Goal: Task Accomplishment & Management: Manage account settings

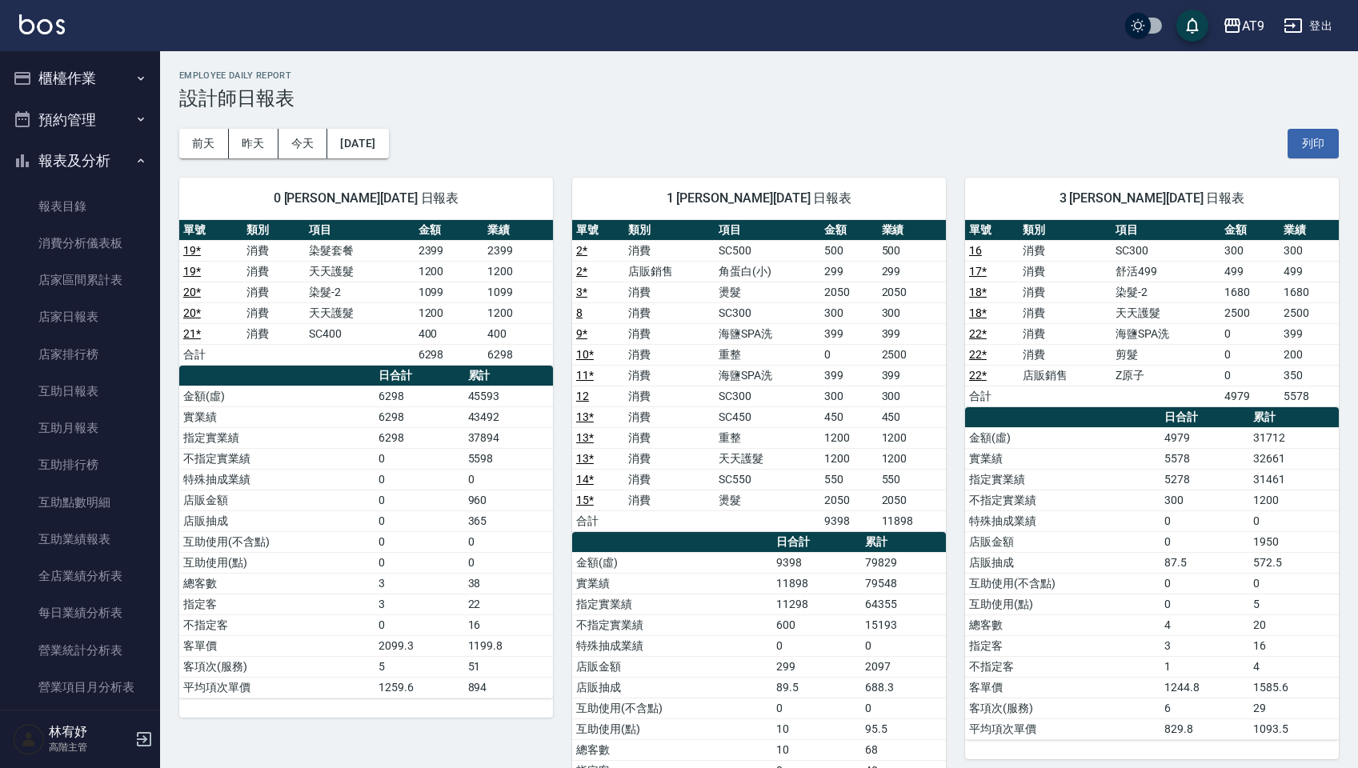
scroll to position [94, 0]
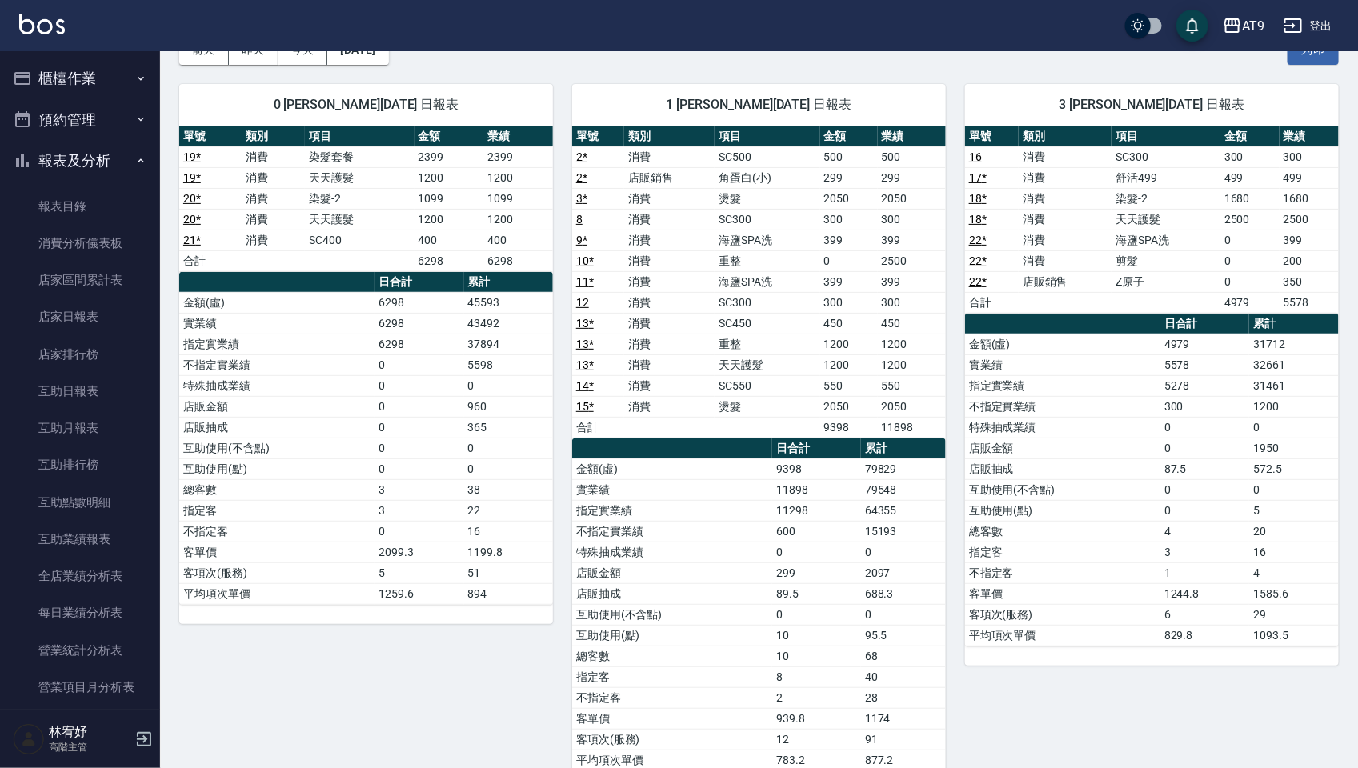
drag, startPoint x: 0, startPoint y: 0, endPoint x: 370, endPoint y: 609, distance: 712.6
click at [370, 609] on div "單號 類別 項目 金額 業績 19 * 消費 染髮套餐 2399 2399 19 * 消費 天天護髮 1200 1200 20 * 消費 染髮-2 1099 …" at bounding box center [366, 375] width 374 height 498
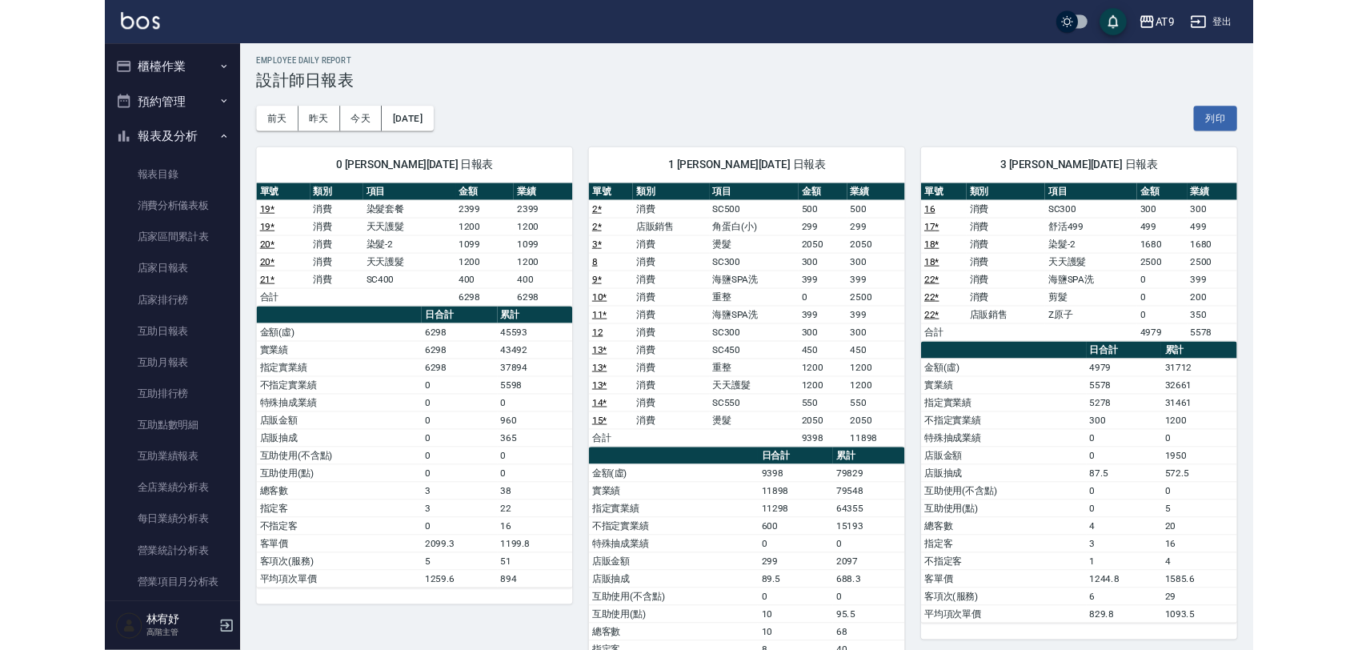
scroll to position [0, 0]
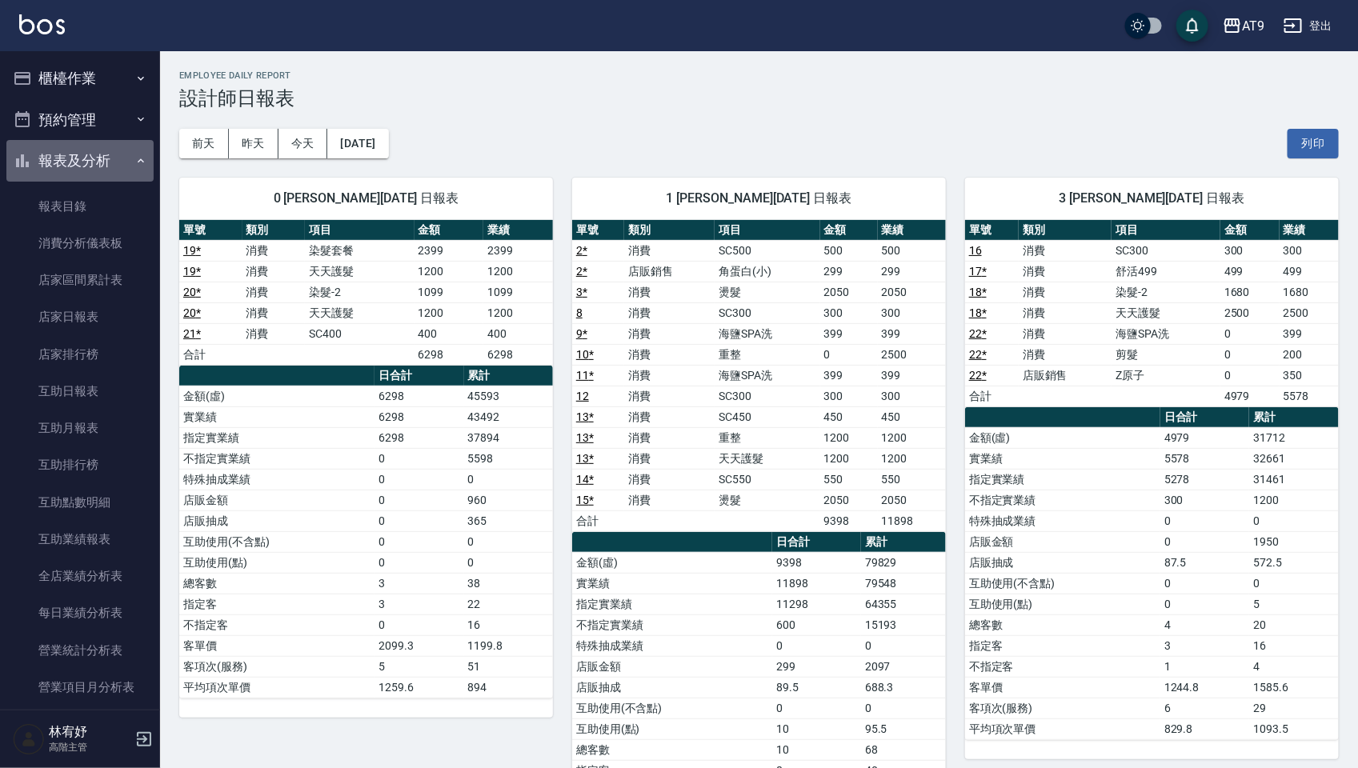
click at [98, 149] on button "報表及分析" at bounding box center [79, 161] width 147 height 42
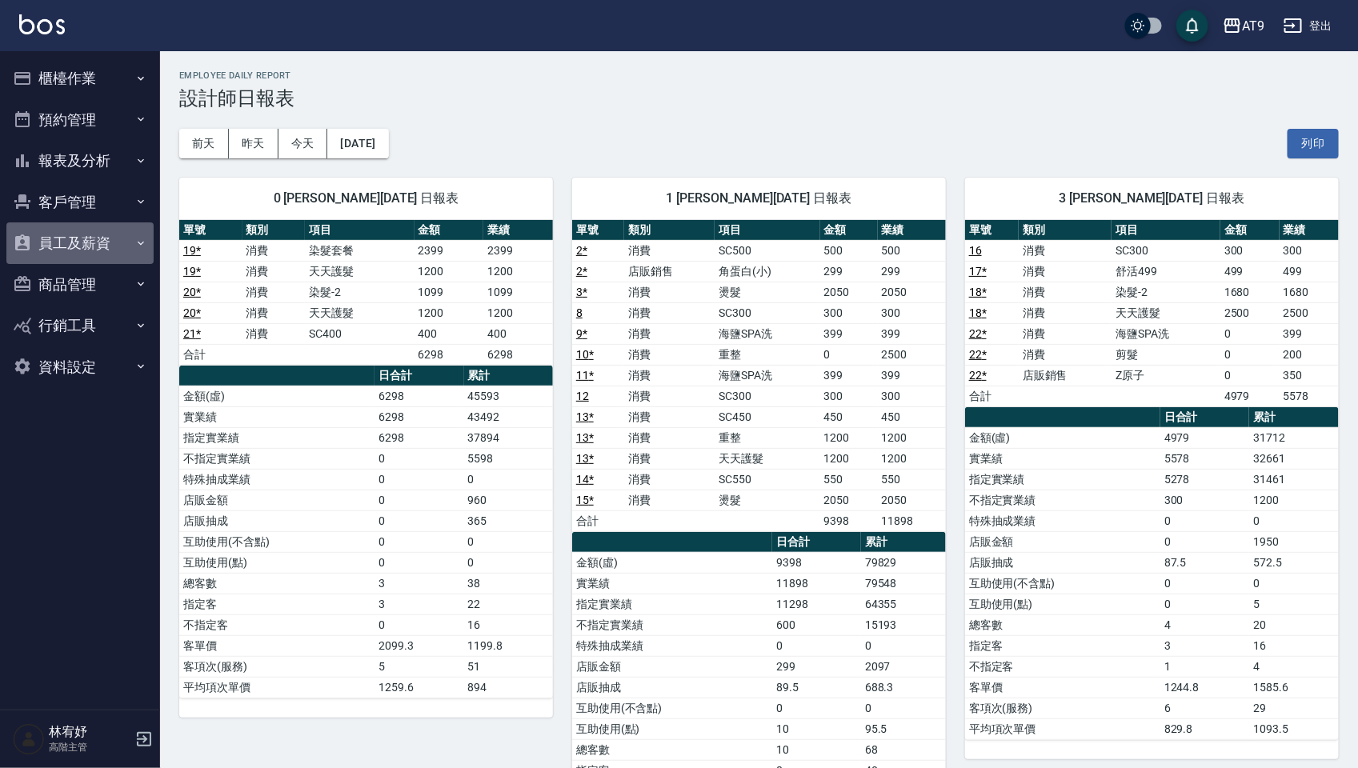
click at [97, 242] on button "員工及薪資" at bounding box center [79, 244] width 147 height 42
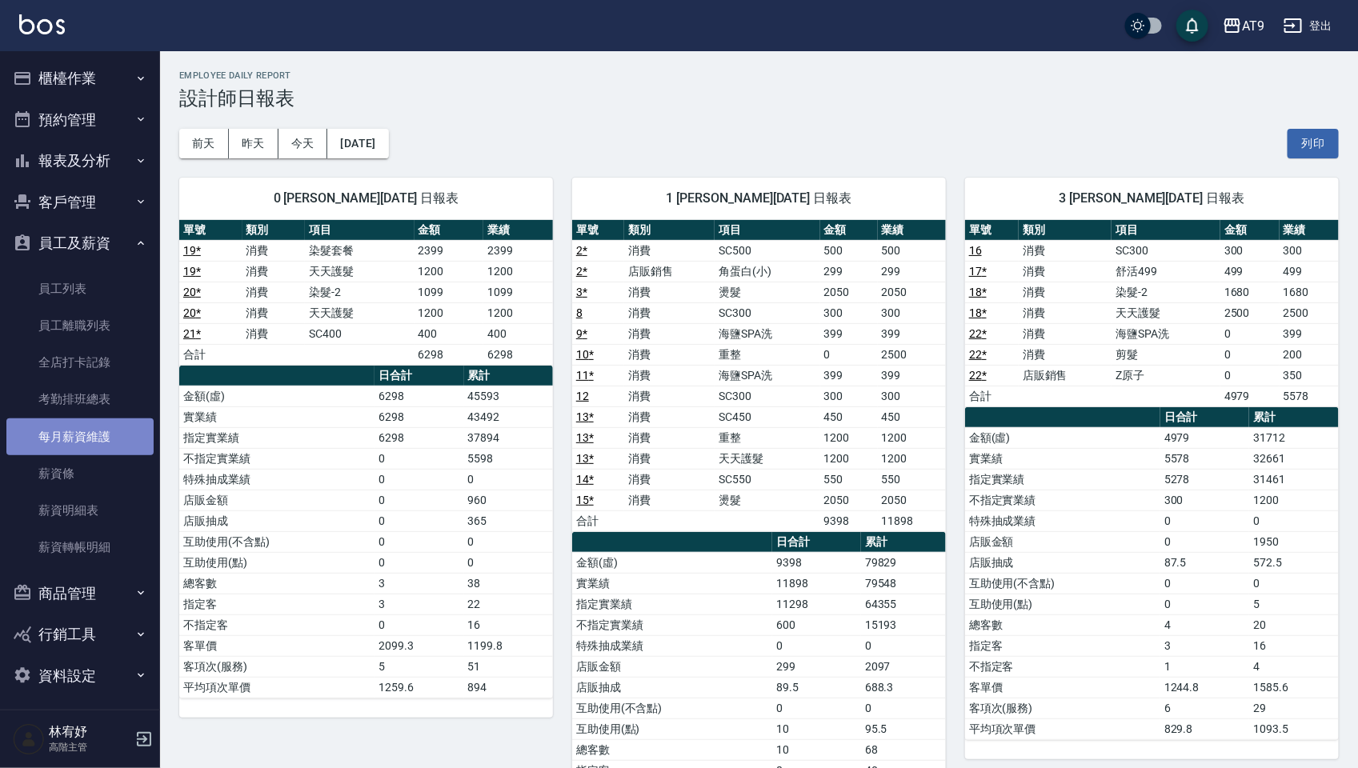
click at [89, 438] on link "每月薪資維護" at bounding box center [79, 437] width 147 height 37
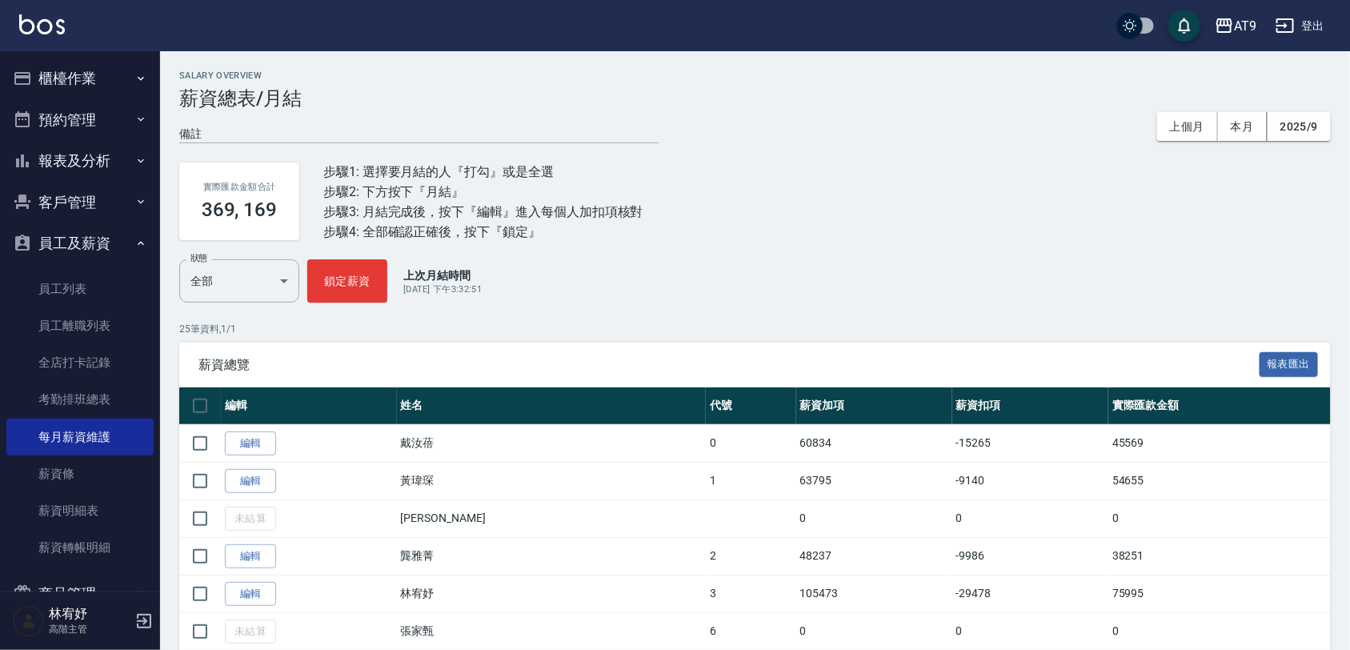
click at [1310, 22] on button "登出" at bounding box center [1301, 26] width 62 height 30
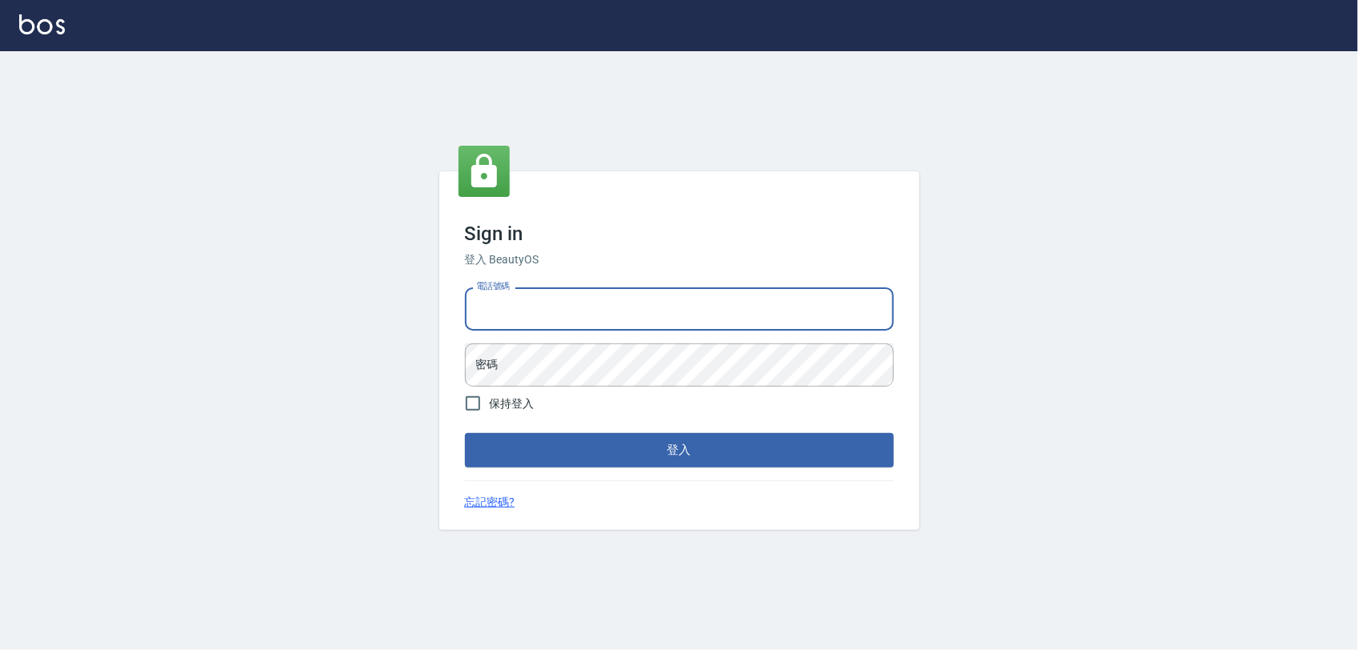
click at [680, 315] on input "電話號碼" at bounding box center [679, 308] width 429 height 43
type input "0975151920"
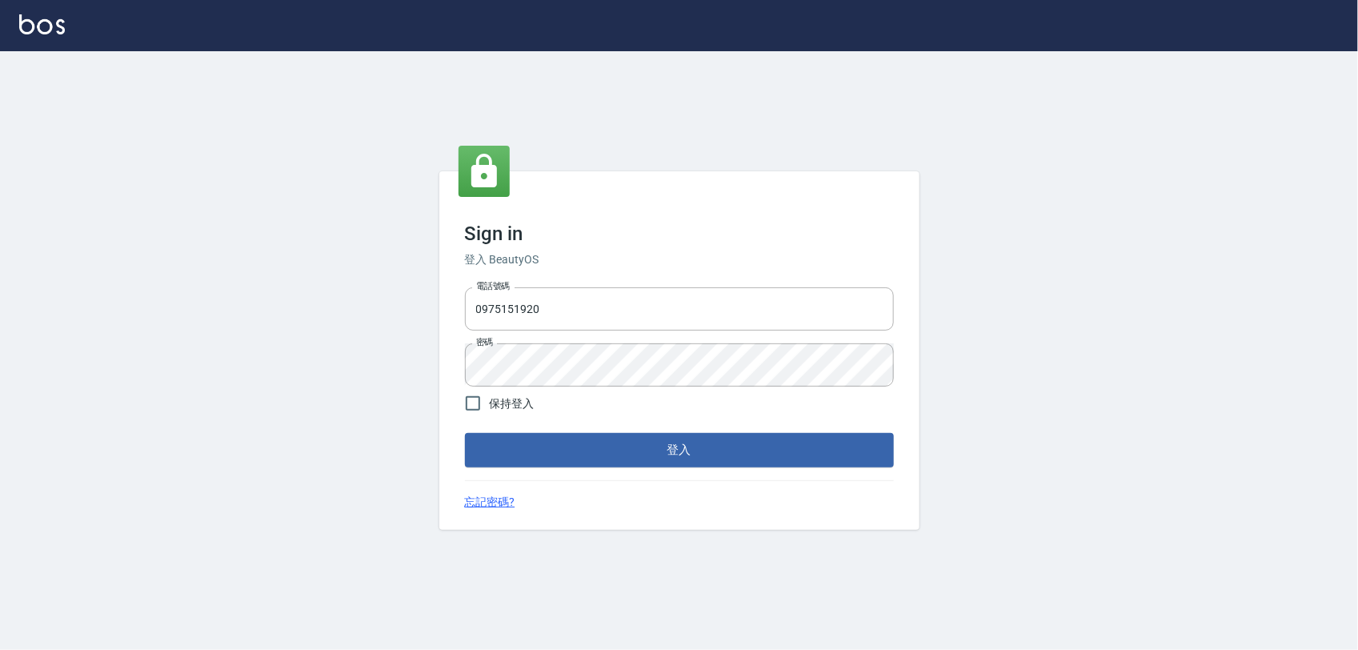
click at [686, 397] on form "電話號碼 [PHONE_NUMBER] 電話號碼 密碼 密碼 保持登入 登入" at bounding box center [679, 374] width 429 height 186
